Goal: Transaction & Acquisition: Obtain resource

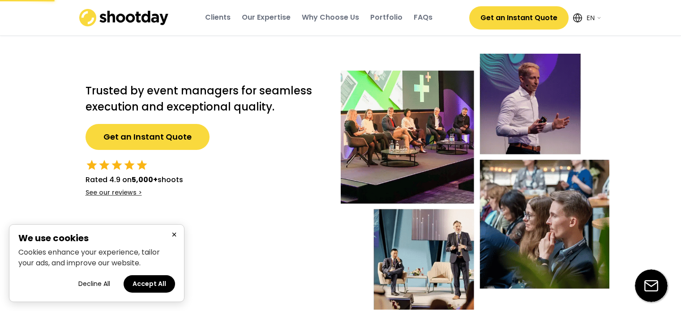
select select ""en""
click at [153, 144] on button "Get an Instant Quote" at bounding box center [147, 137] width 124 height 26
click at [98, 279] on button "Decline All" at bounding box center [94, 283] width 50 height 17
